Goal: Find specific page/section: Find specific page/section

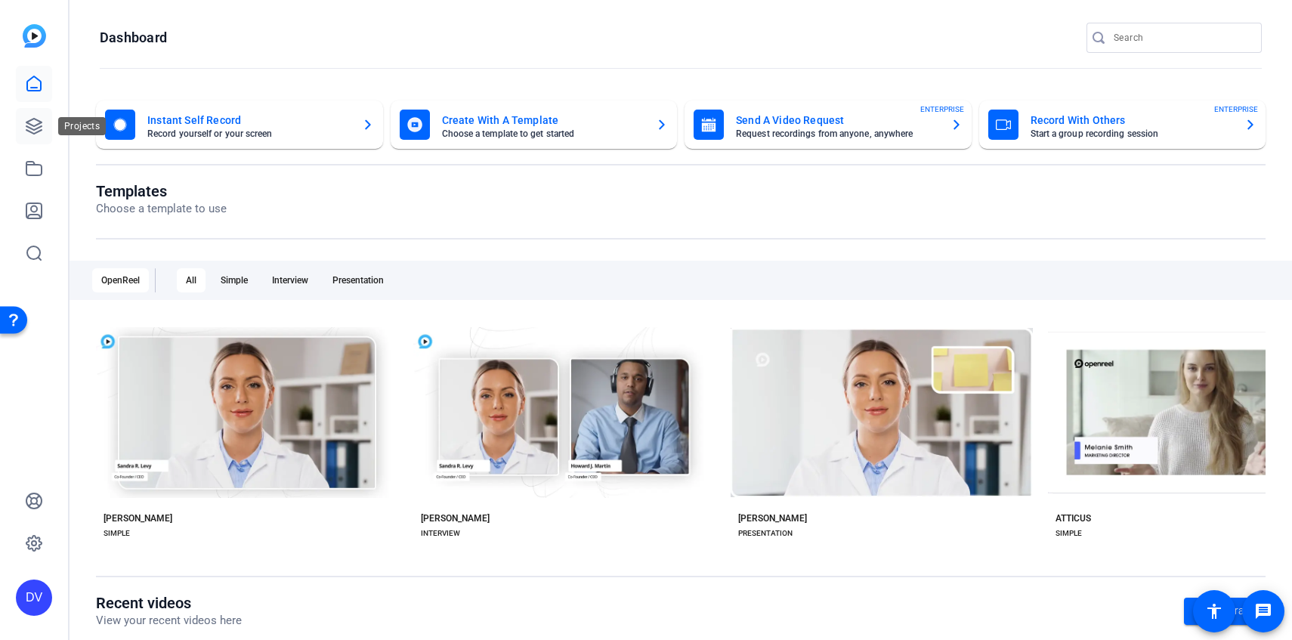
click at [42, 123] on icon at bounding box center [34, 126] width 18 height 18
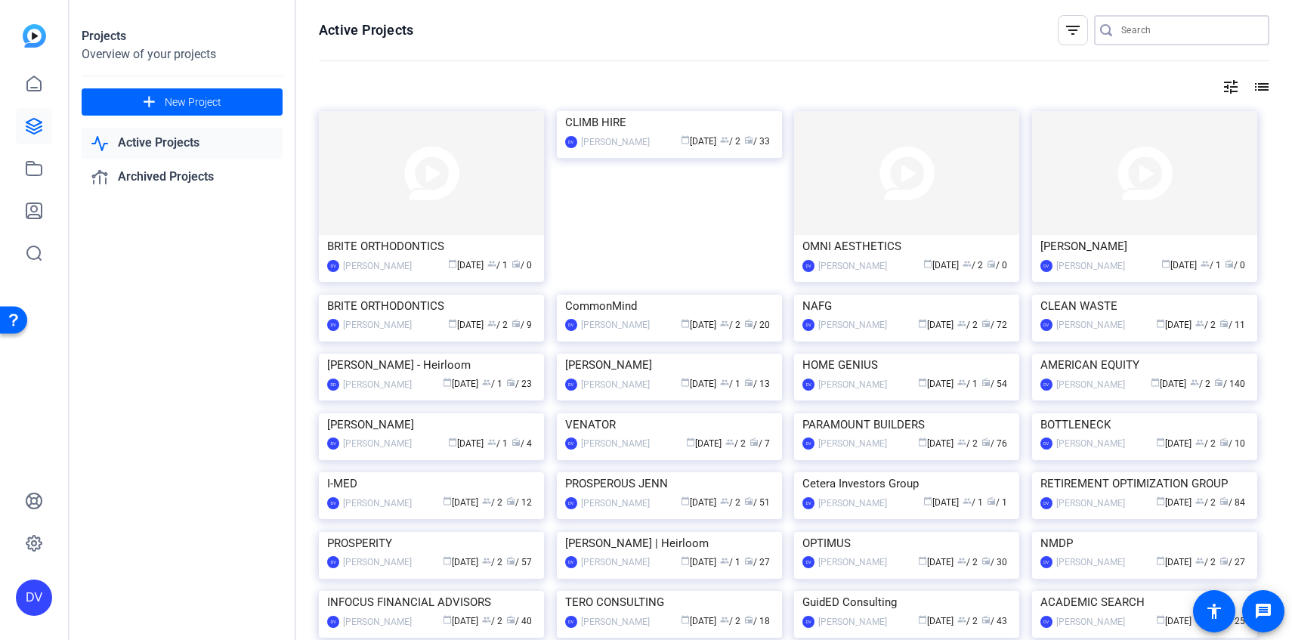
click at [1157, 21] on input "Search" at bounding box center [1189, 30] width 136 height 18
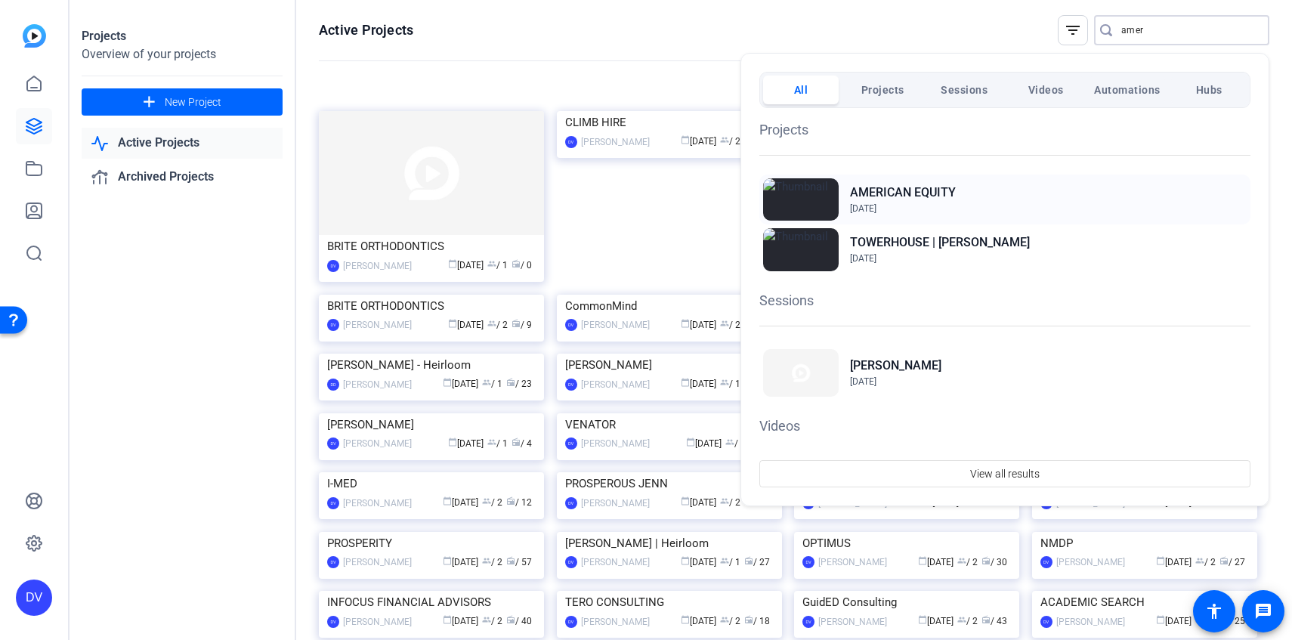
type input "amer"
click at [960, 196] on div "AMERICAN EQUITY [DATE]" at bounding box center [1004, 200] width 491 height 50
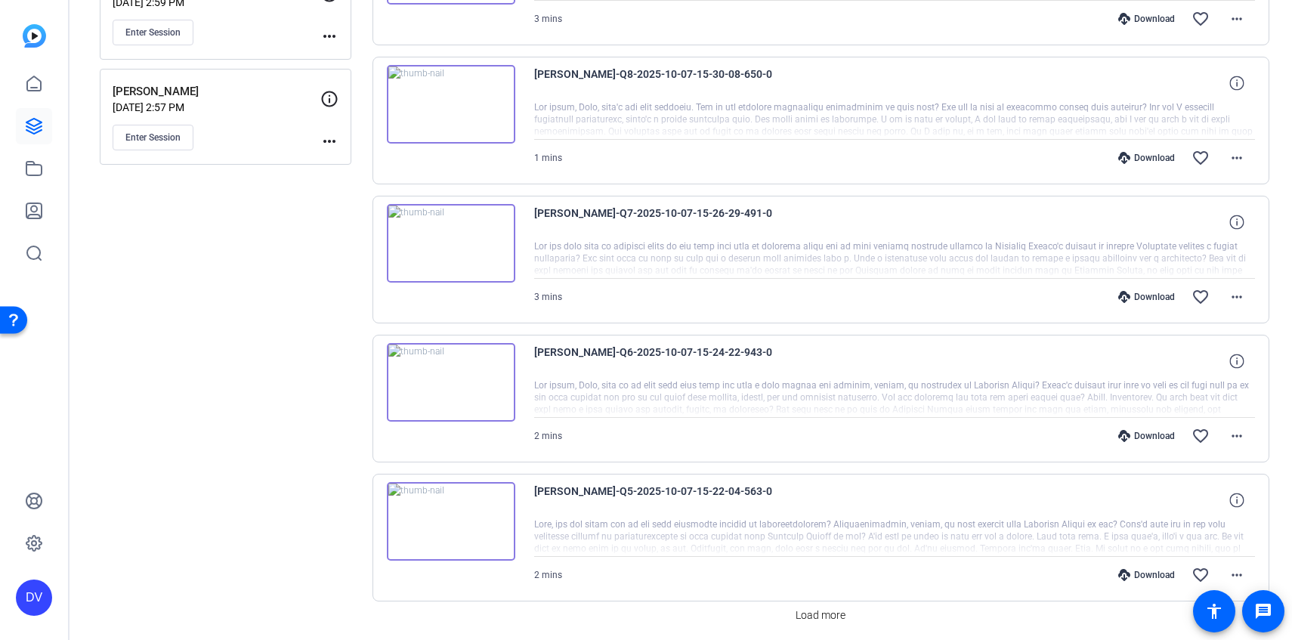
scroll to position [1166, 0]
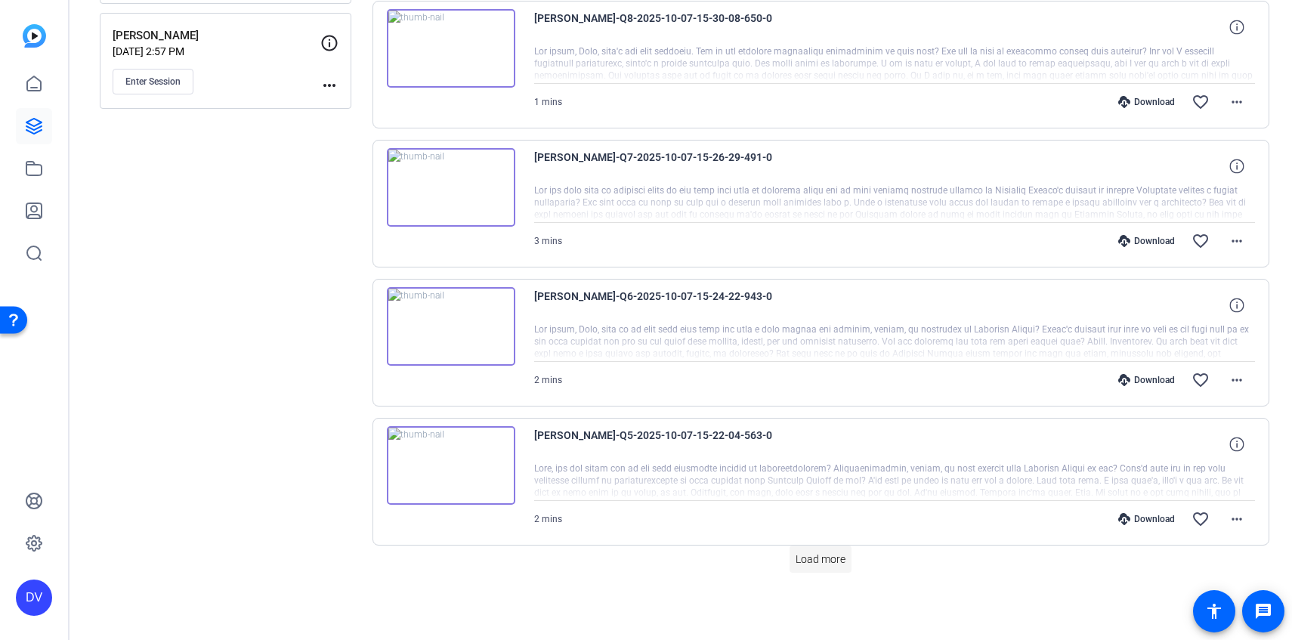
click at [820, 563] on span "Load more" at bounding box center [820, 559] width 50 height 16
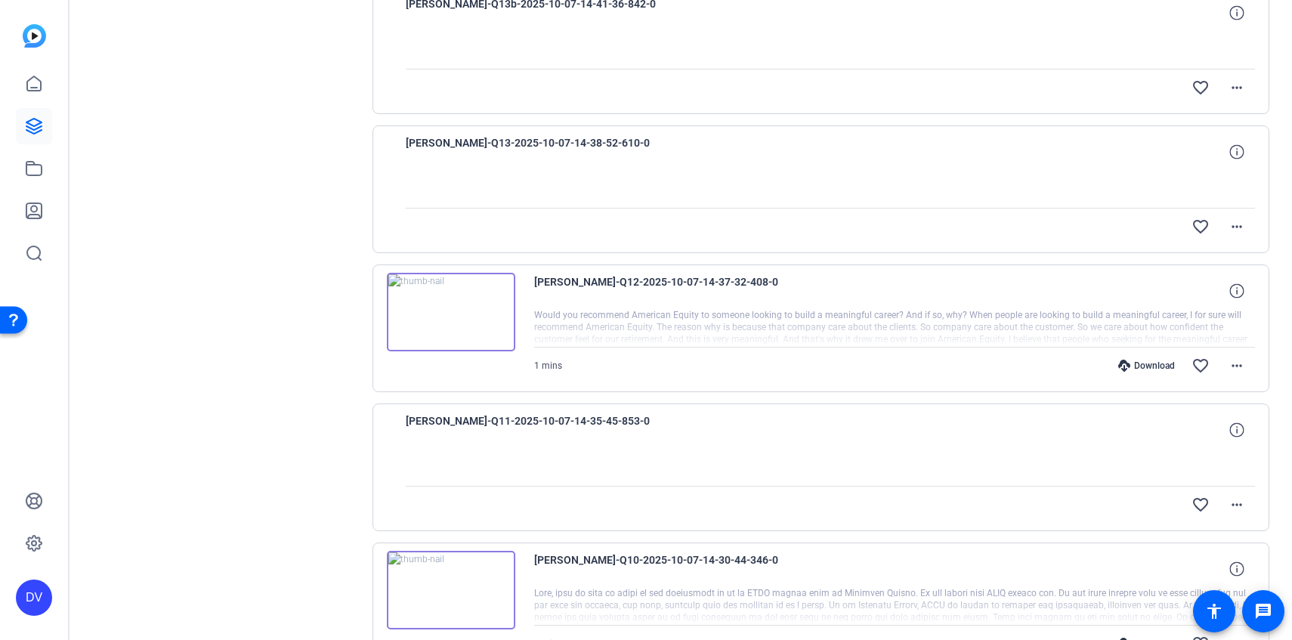
scroll to position [2556, 0]
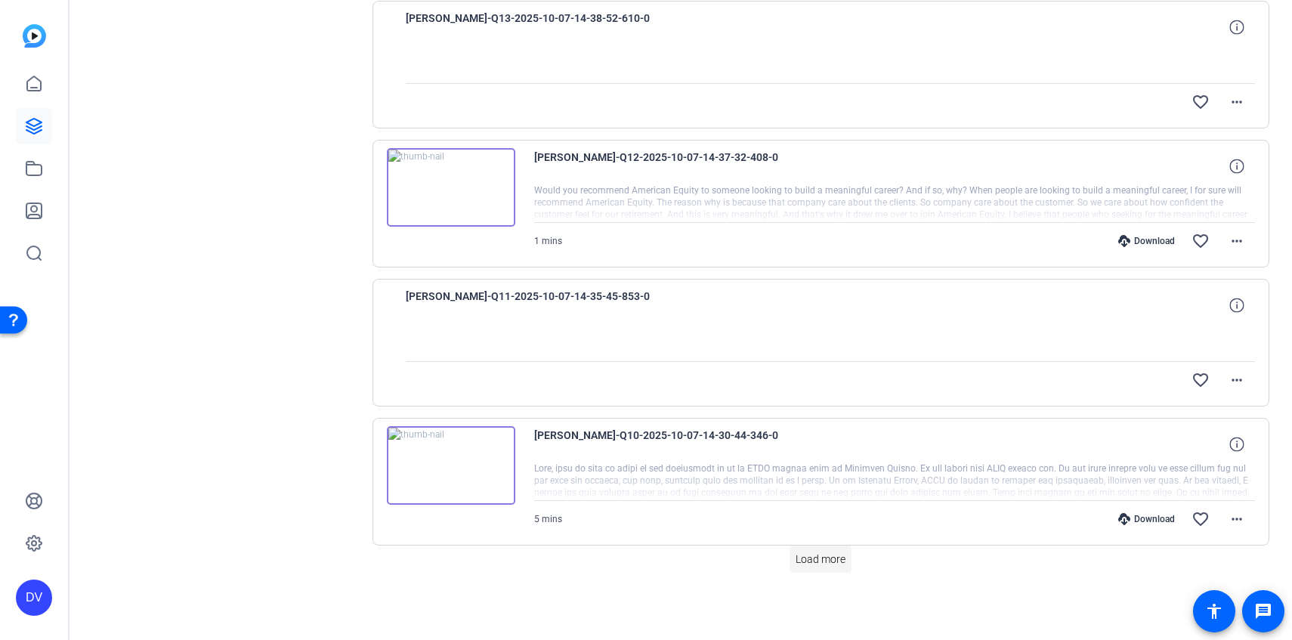
click at [826, 556] on span "Load more" at bounding box center [820, 559] width 50 height 16
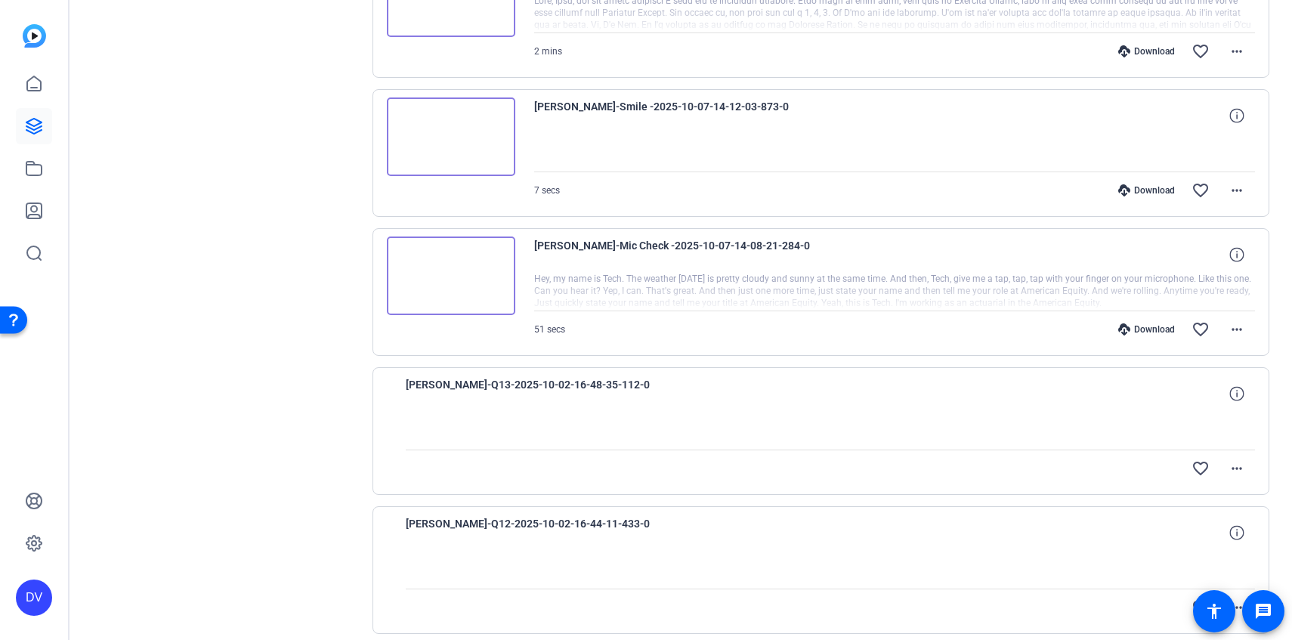
scroll to position [3946, 0]
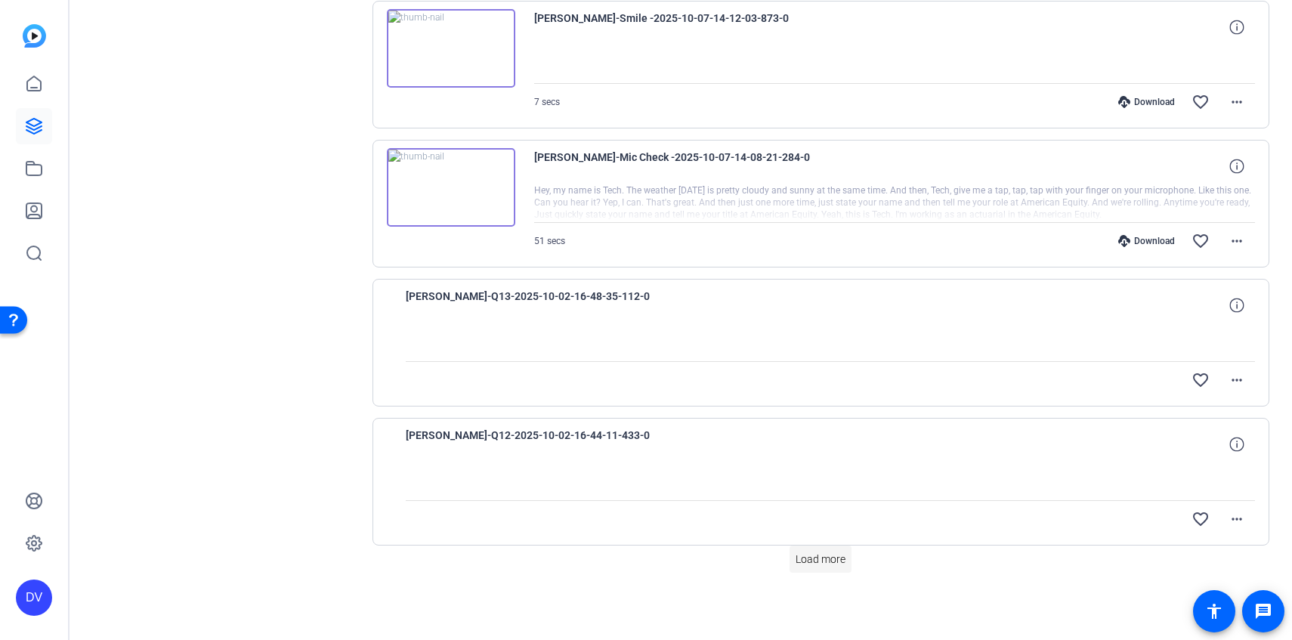
click at [812, 571] on span at bounding box center [820, 559] width 62 height 36
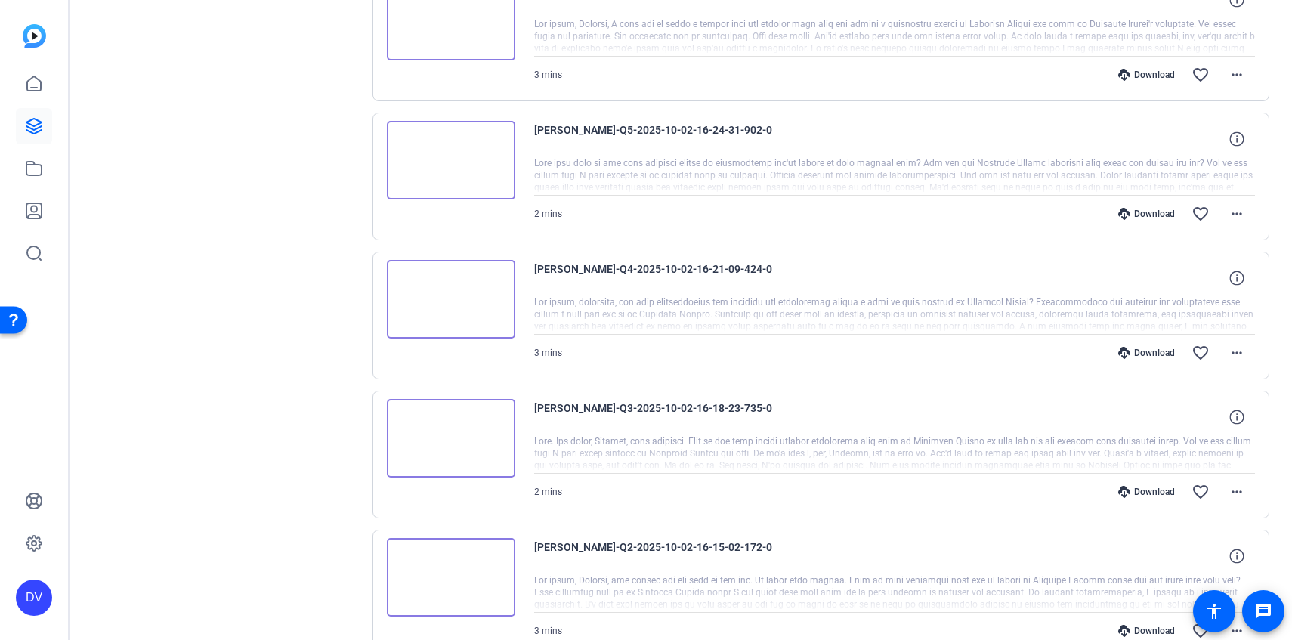
scroll to position [5336, 0]
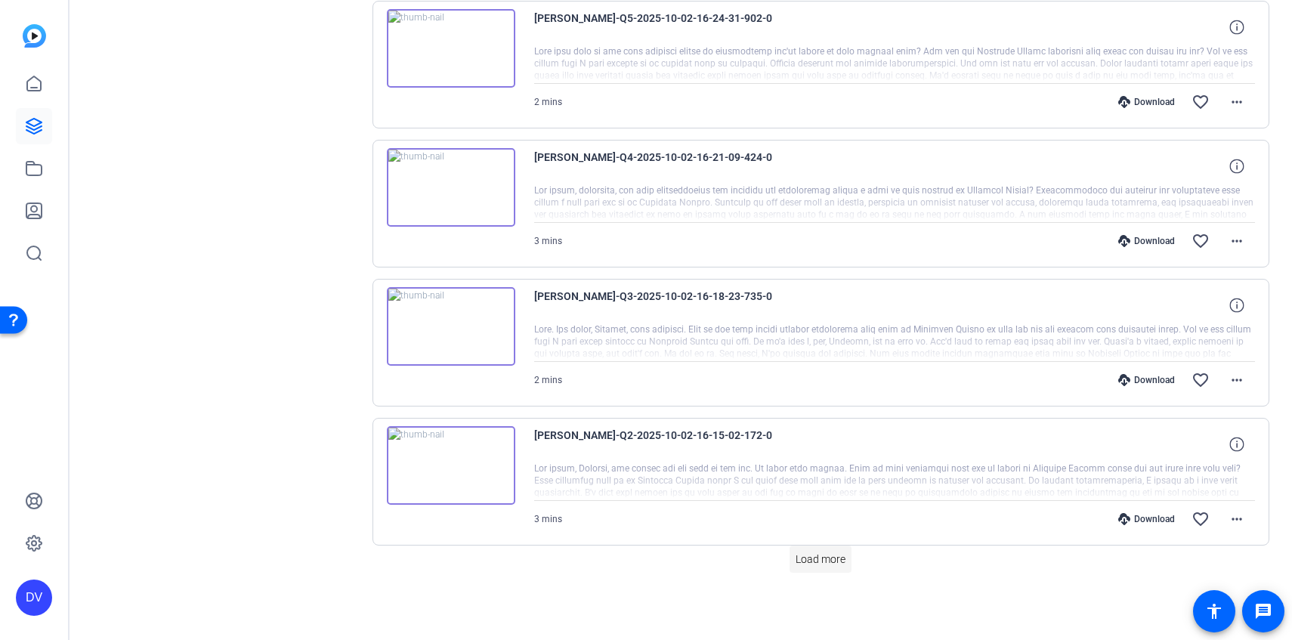
click at [830, 559] on span "Load more" at bounding box center [820, 559] width 50 height 16
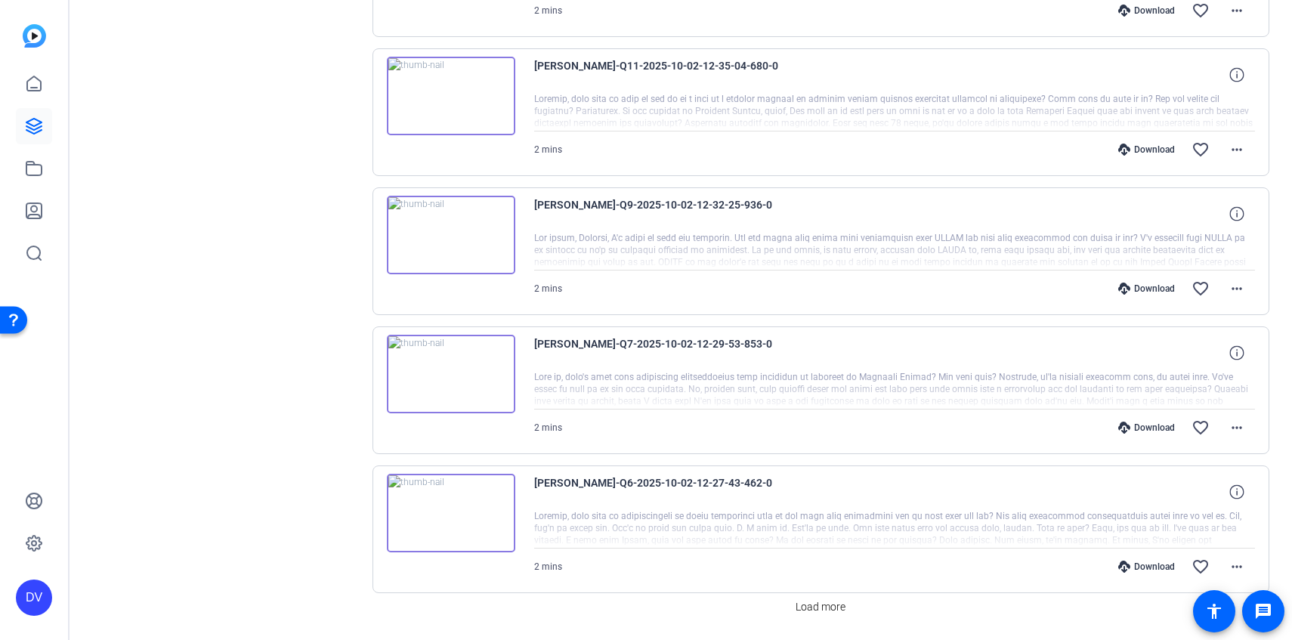
scroll to position [6726, 0]
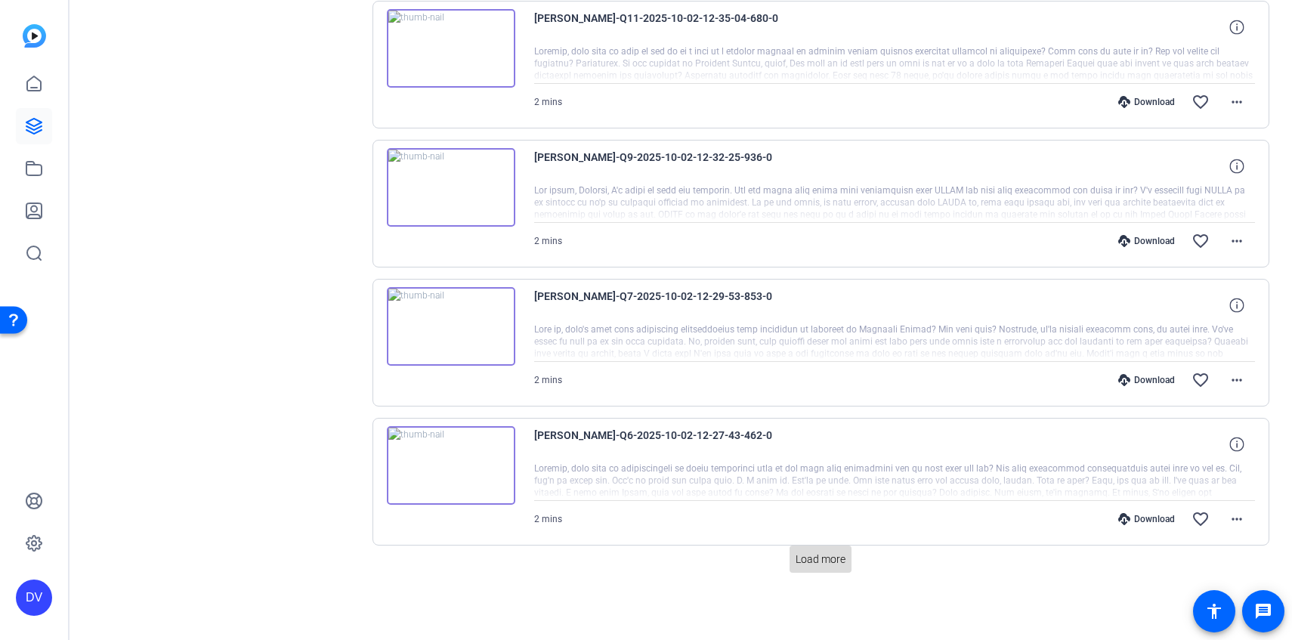
click at [829, 557] on span "Load more" at bounding box center [820, 559] width 50 height 16
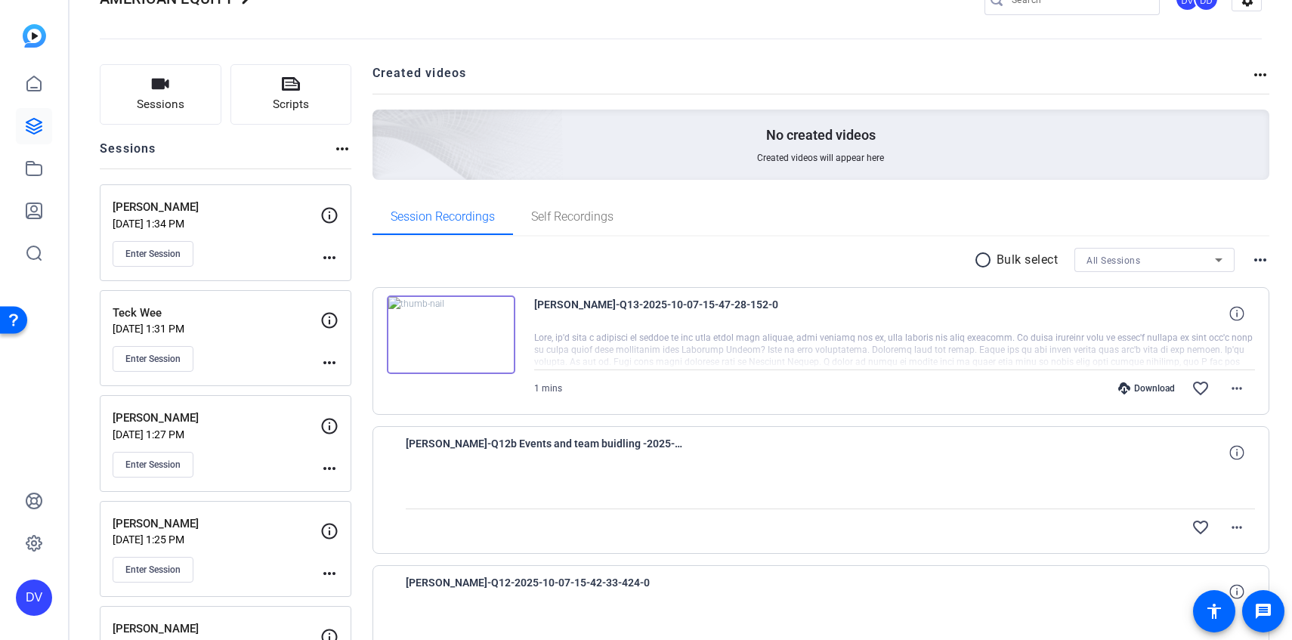
scroll to position [61, 0]
